Goal: Find contact information: Find contact information

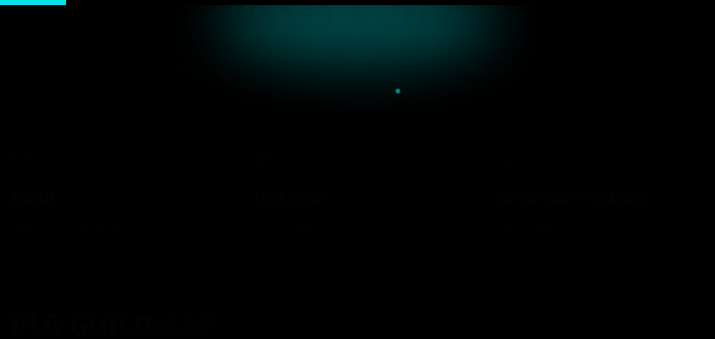
scroll to position [106, 0]
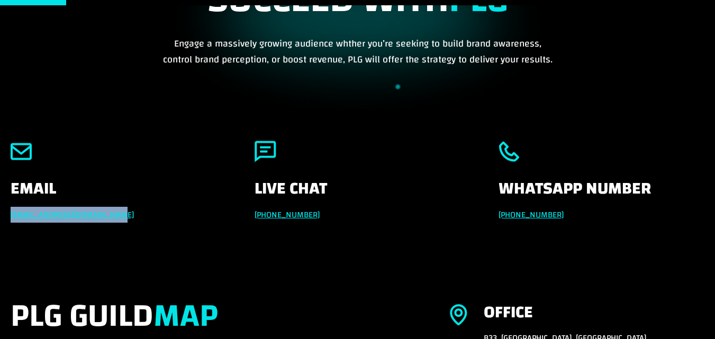
drag, startPoint x: 0, startPoint y: 213, endPoint x: 136, endPoint y: 210, distance: 136.5
click at [136, 210] on div "Email info@powerleaguegaming.com Live Chat +971 551257087 Whatsapp Number +971 …" at bounding box center [357, 204] width 715 height 157
copy link "info@powerleaguegaming.com"
